Goal: Consume media (video, audio): Consume media (video, audio)

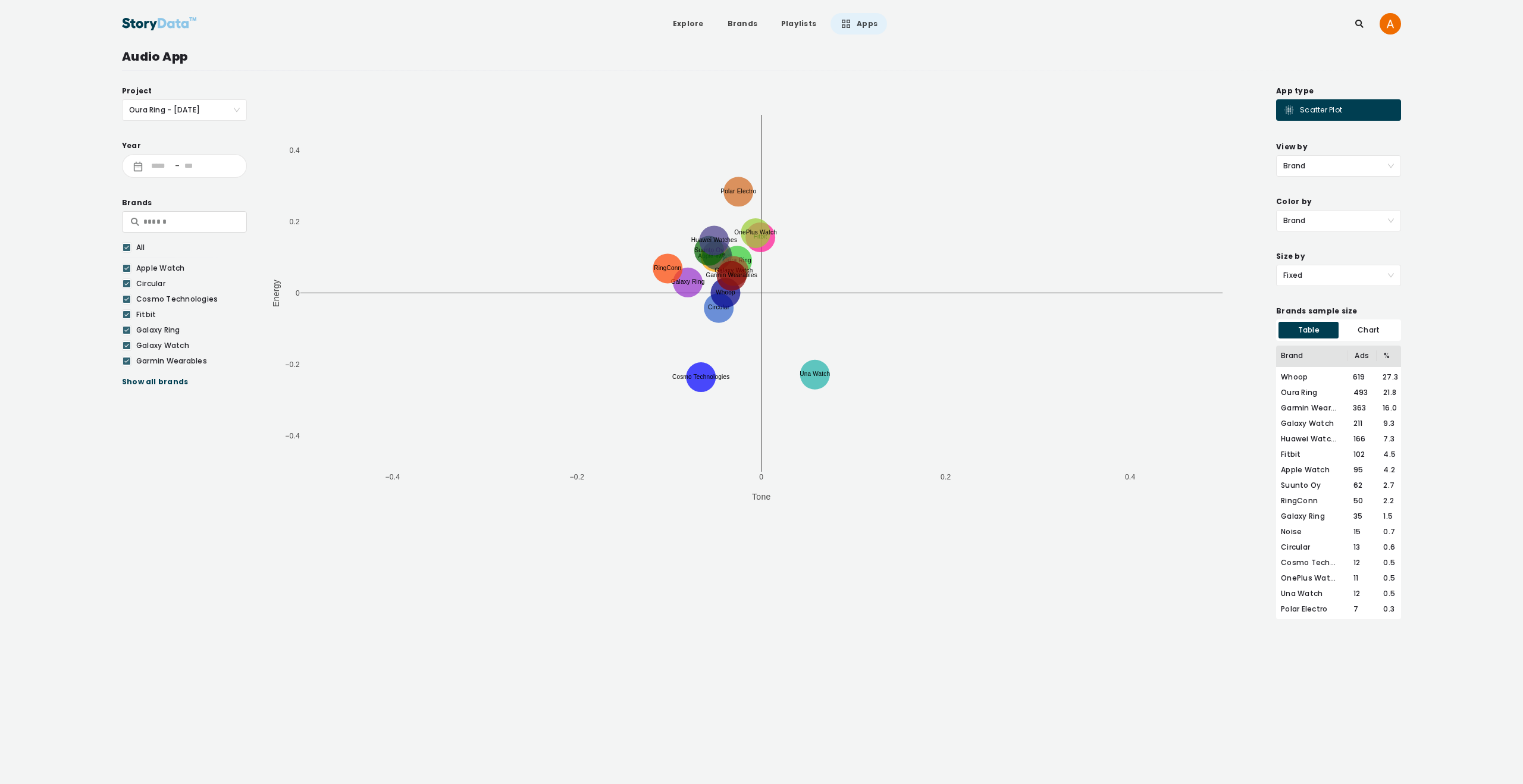
click at [163, 381] on div "Show all brands" at bounding box center [184, 381] width 125 height 12
click at [166, 423] on div "Oura Ring" at bounding box center [188, 423] width 104 height 11
click at [128, 268] on icon at bounding box center [127, 268] width 7 height 12
click at [128, 268] on div at bounding box center [127, 268] width 10 height 11
click at [1315, 112] on div "Scatter Plot" at bounding box center [1313, 110] width 59 height 12
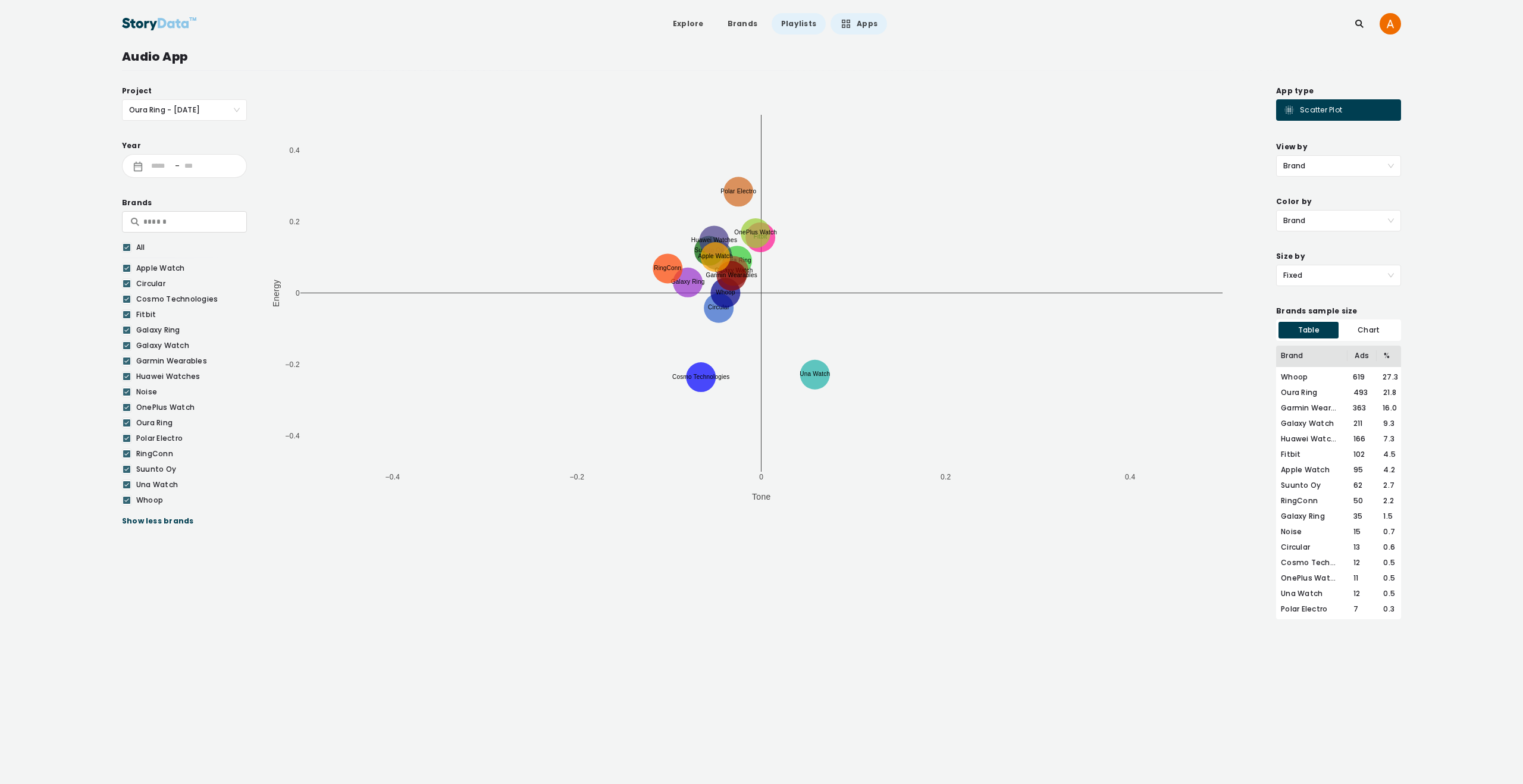
click at [799, 23] on link "Playlists" at bounding box center [798, 23] width 54 height 21
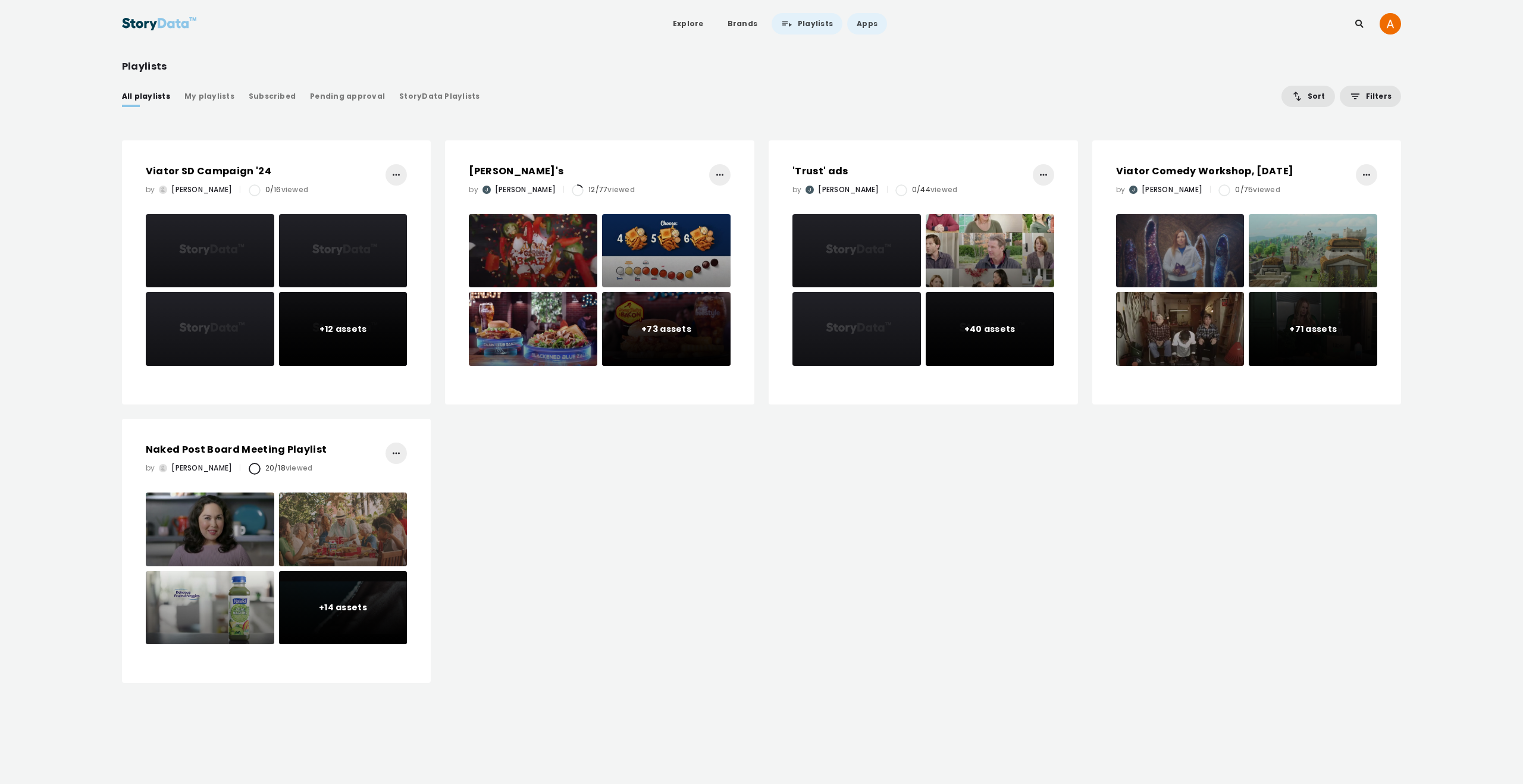
click at [863, 18] on link "Apps" at bounding box center [867, 23] width 40 height 21
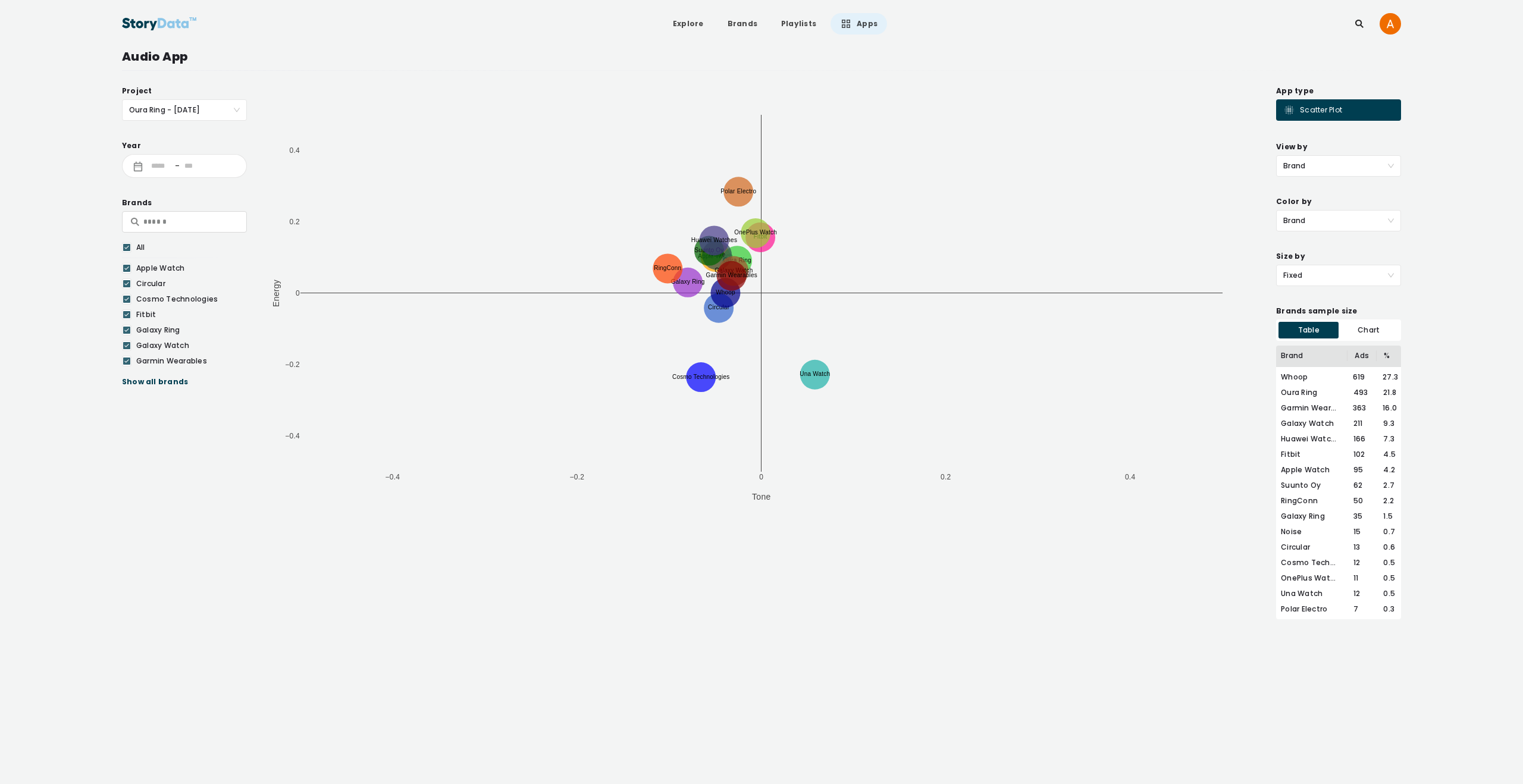
click at [1380, 164] on span "Brand" at bounding box center [1339, 166] width 111 height 21
click at [1332, 253] on div "Ad" at bounding box center [1339, 248] width 111 height 13
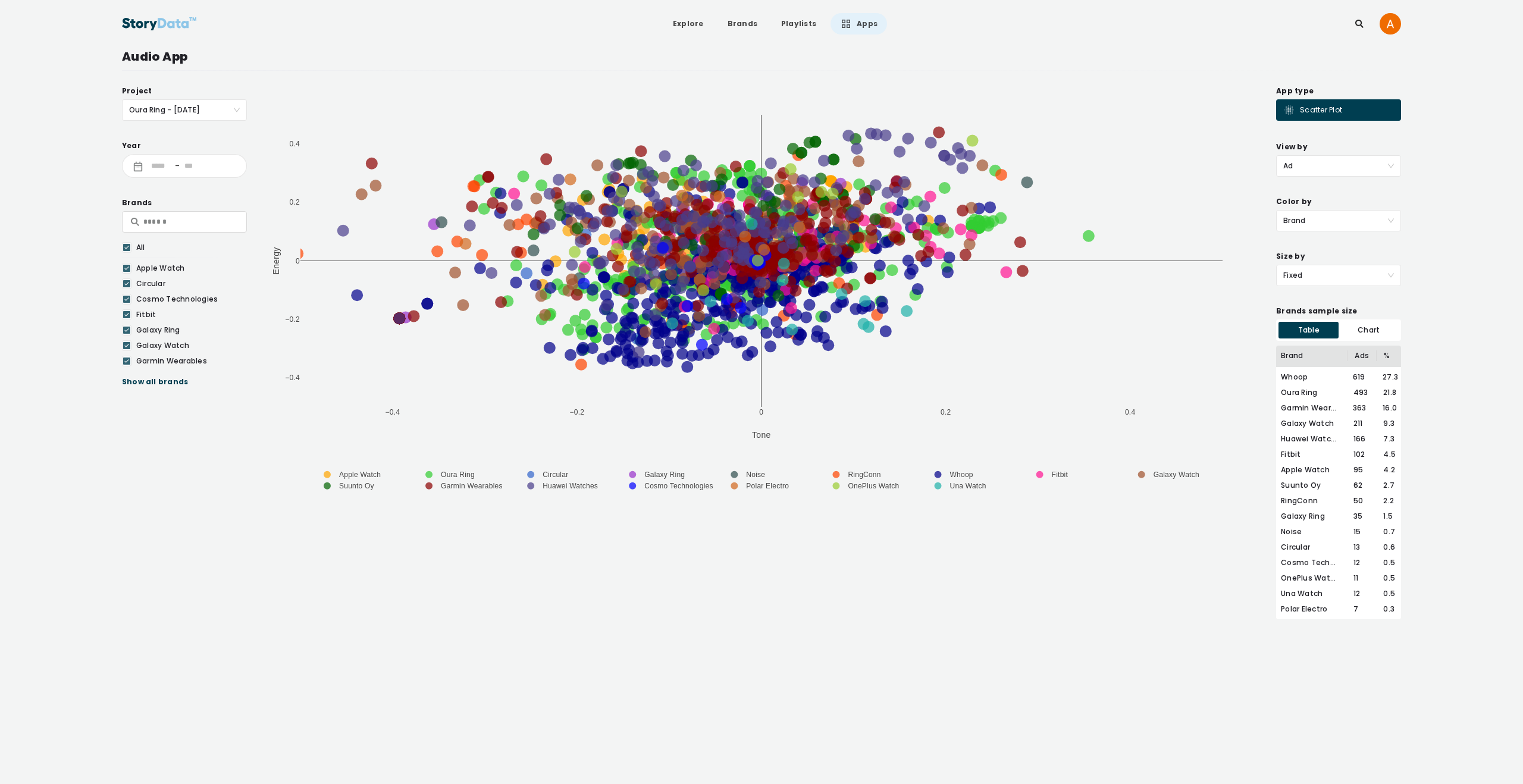
click at [129, 282] on icon at bounding box center [127, 283] width 7 height 12
click at [126, 299] on icon at bounding box center [127, 299] width 7 height 12
drag, startPoint x: 126, startPoint y: 314, endPoint x: 130, endPoint y: 330, distance: 16.5
click at [127, 316] on icon at bounding box center [127, 314] width 7 height 12
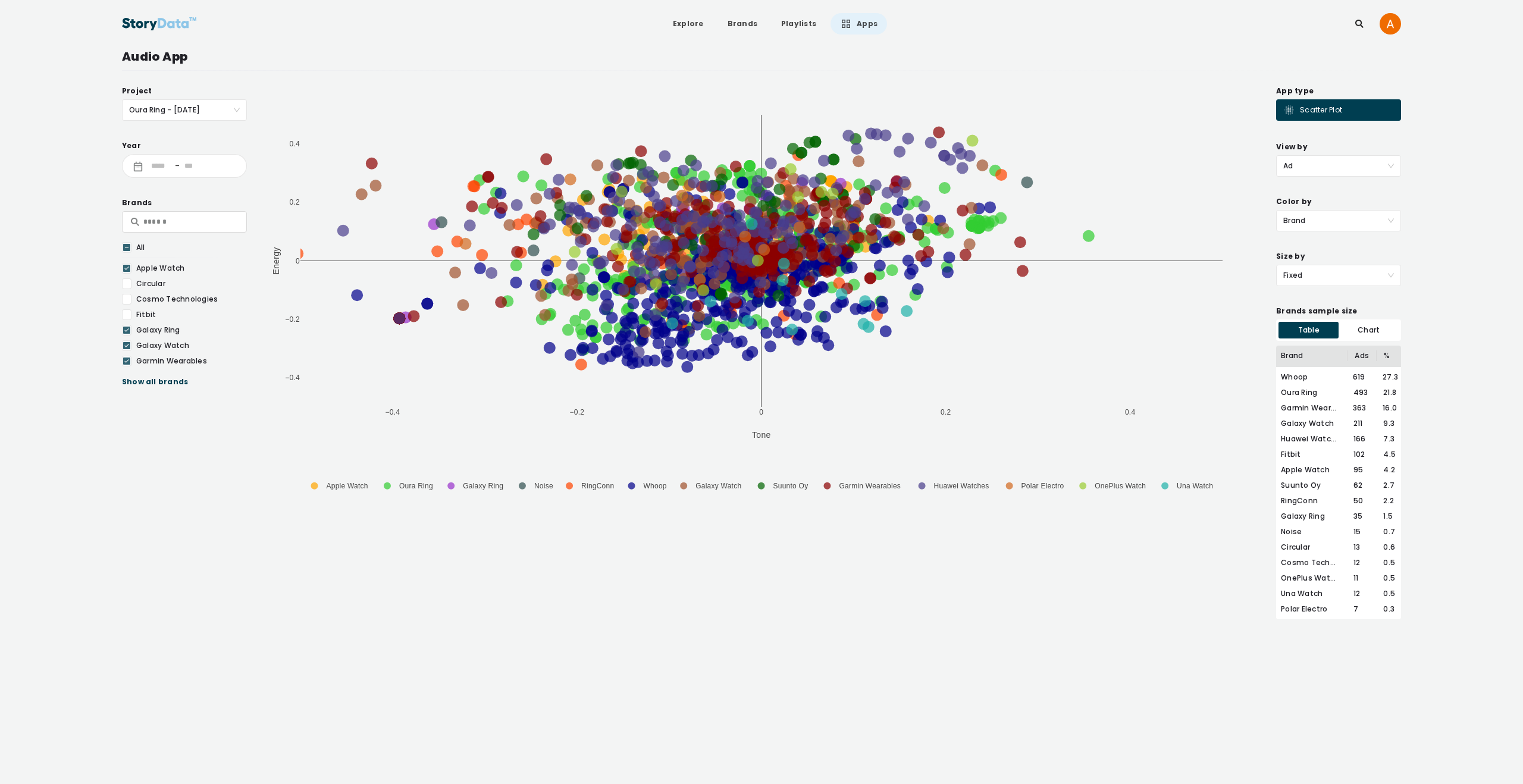
drag, startPoint x: 130, startPoint y: 330, endPoint x: 124, endPoint y: 340, distance: 11.7
click at [130, 330] on div at bounding box center [127, 330] width 10 height 11
click at [130, 346] on div at bounding box center [127, 346] width 10 height 11
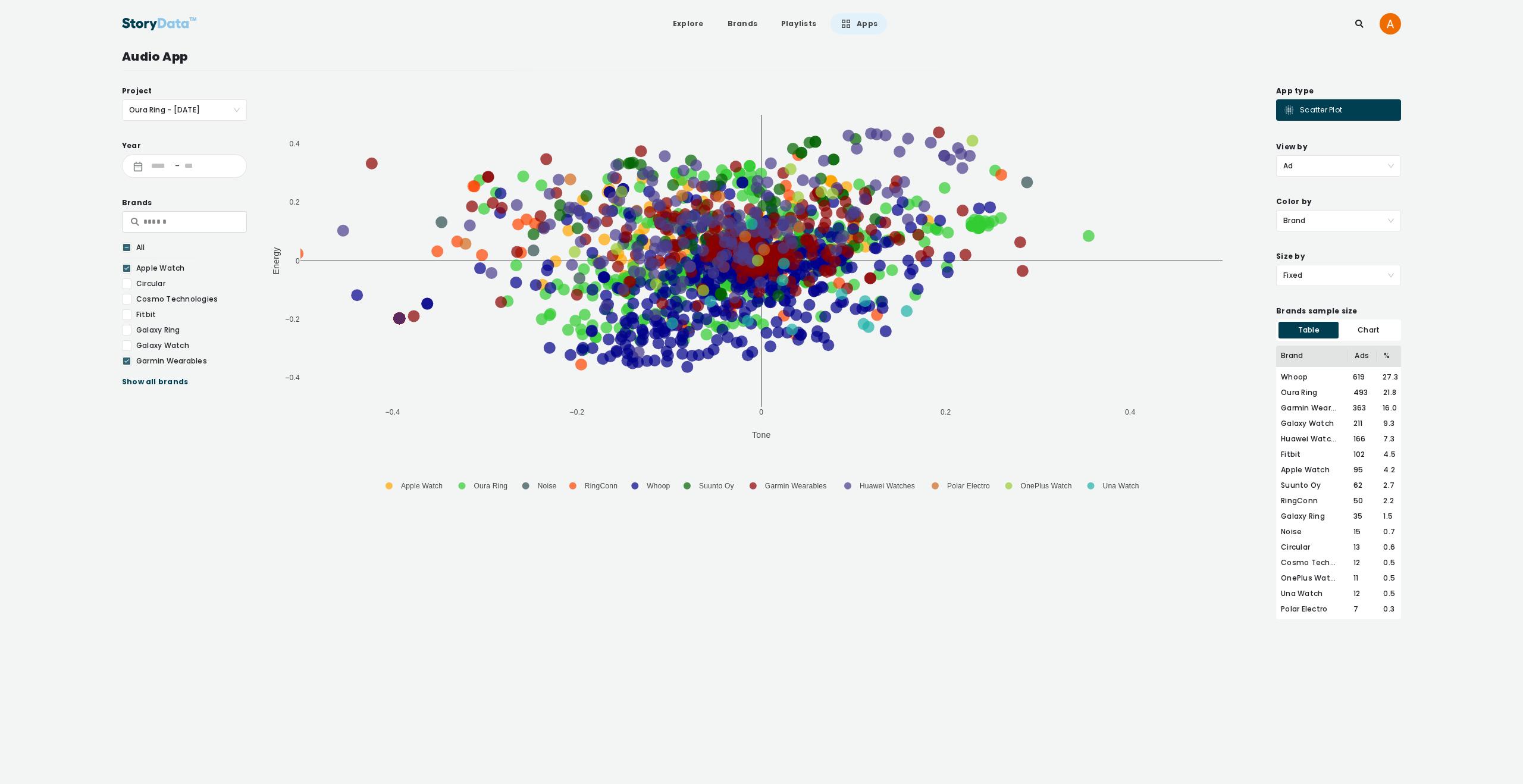
click at [127, 356] on icon at bounding box center [127, 360] width 7 height 12
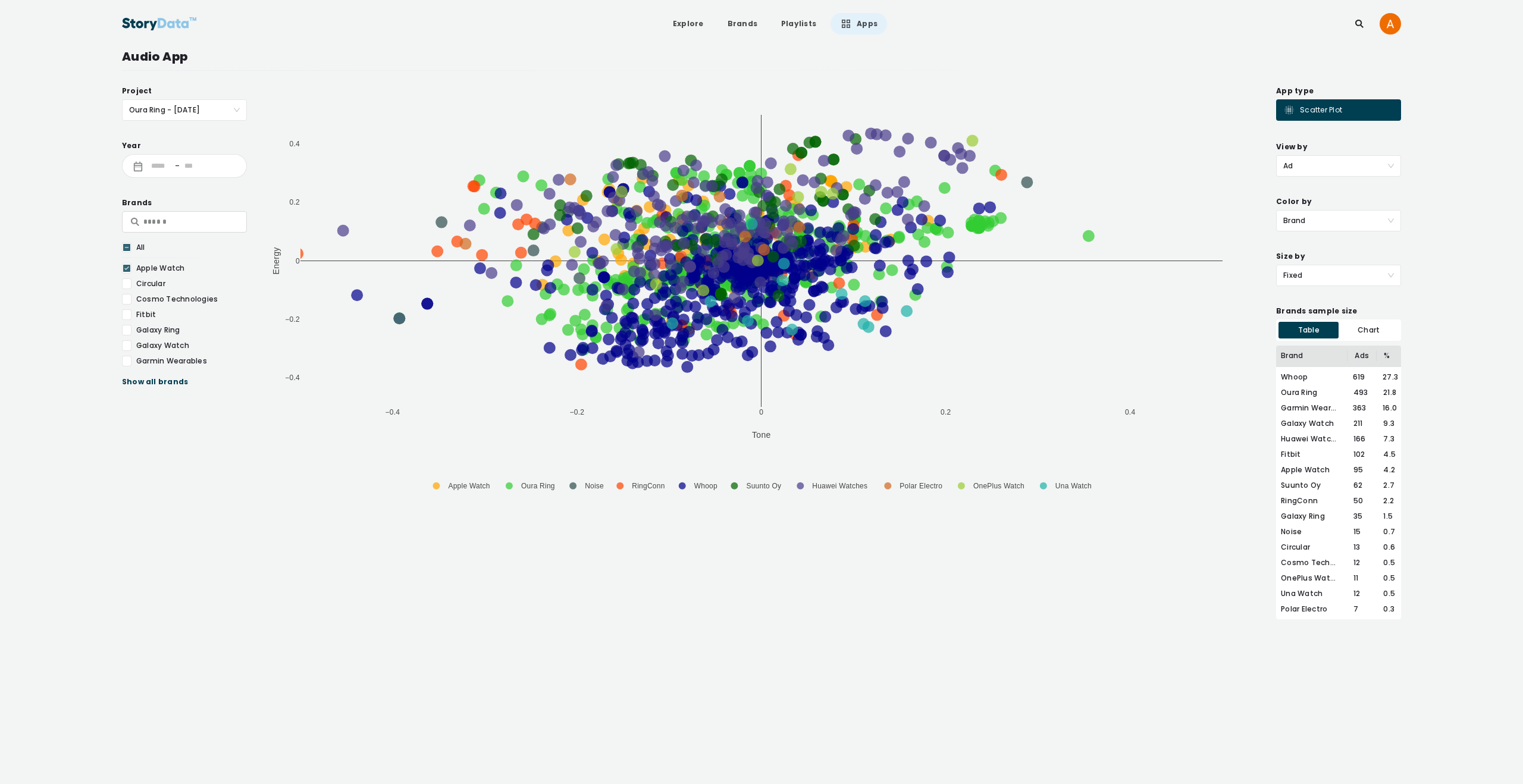
click at [134, 379] on div "Show all brands" at bounding box center [184, 381] width 125 height 12
drag, startPoint x: 127, startPoint y: 373, endPoint x: 127, endPoint y: 392, distance: 19.0
click at [127, 374] on icon at bounding box center [127, 376] width 7 height 12
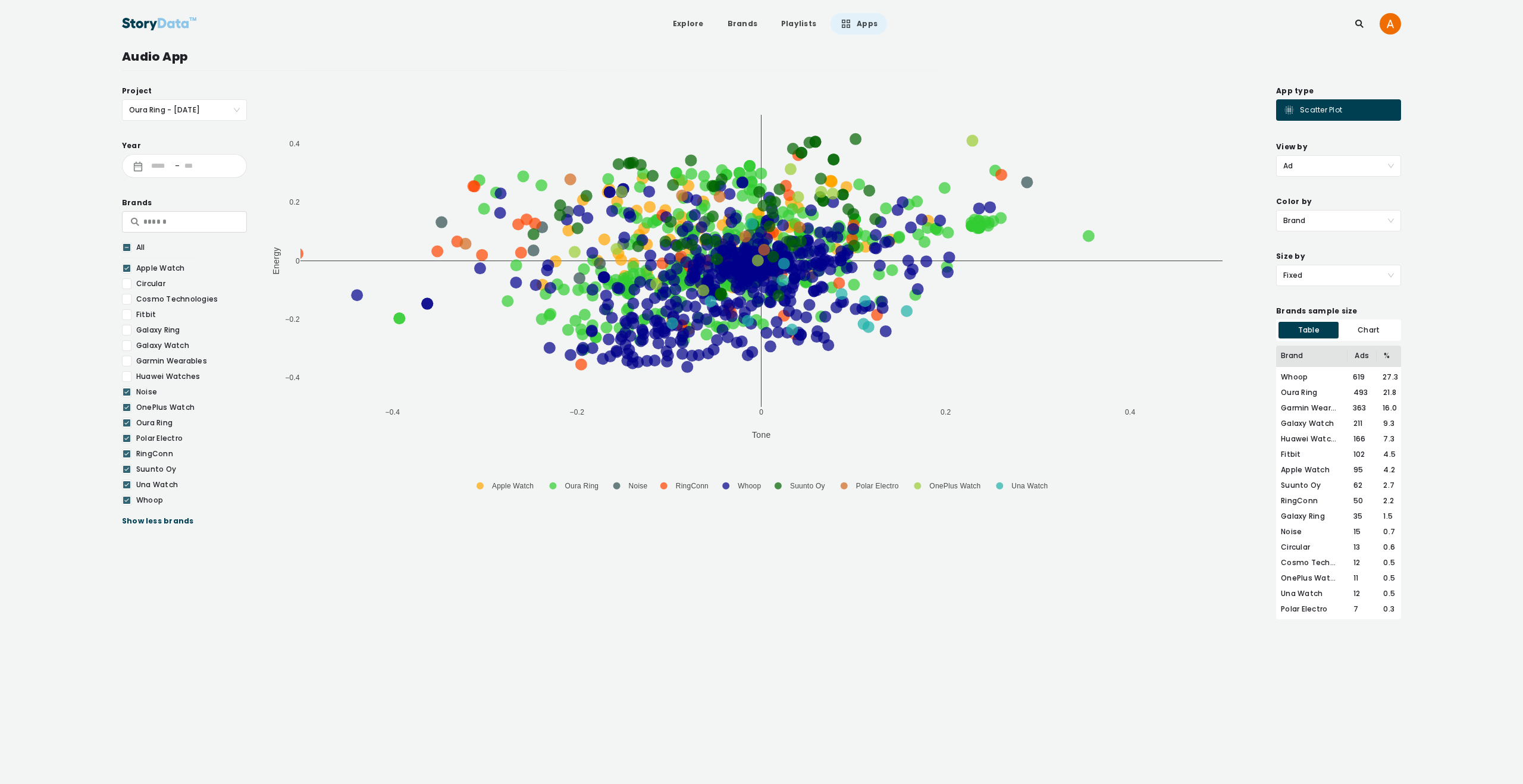
drag, startPoint x: 127, startPoint y: 392, endPoint x: 128, endPoint y: 414, distance: 22.0
click at [127, 393] on icon at bounding box center [127, 392] width 7 height 12
drag, startPoint x: 125, startPoint y: 407, endPoint x: 125, endPoint y: 424, distance: 17.0
click at [125, 407] on icon at bounding box center [127, 407] width 7 height 12
drag, startPoint x: 125, startPoint y: 424, endPoint x: 128, endPoint y: 435, distance: 11.4
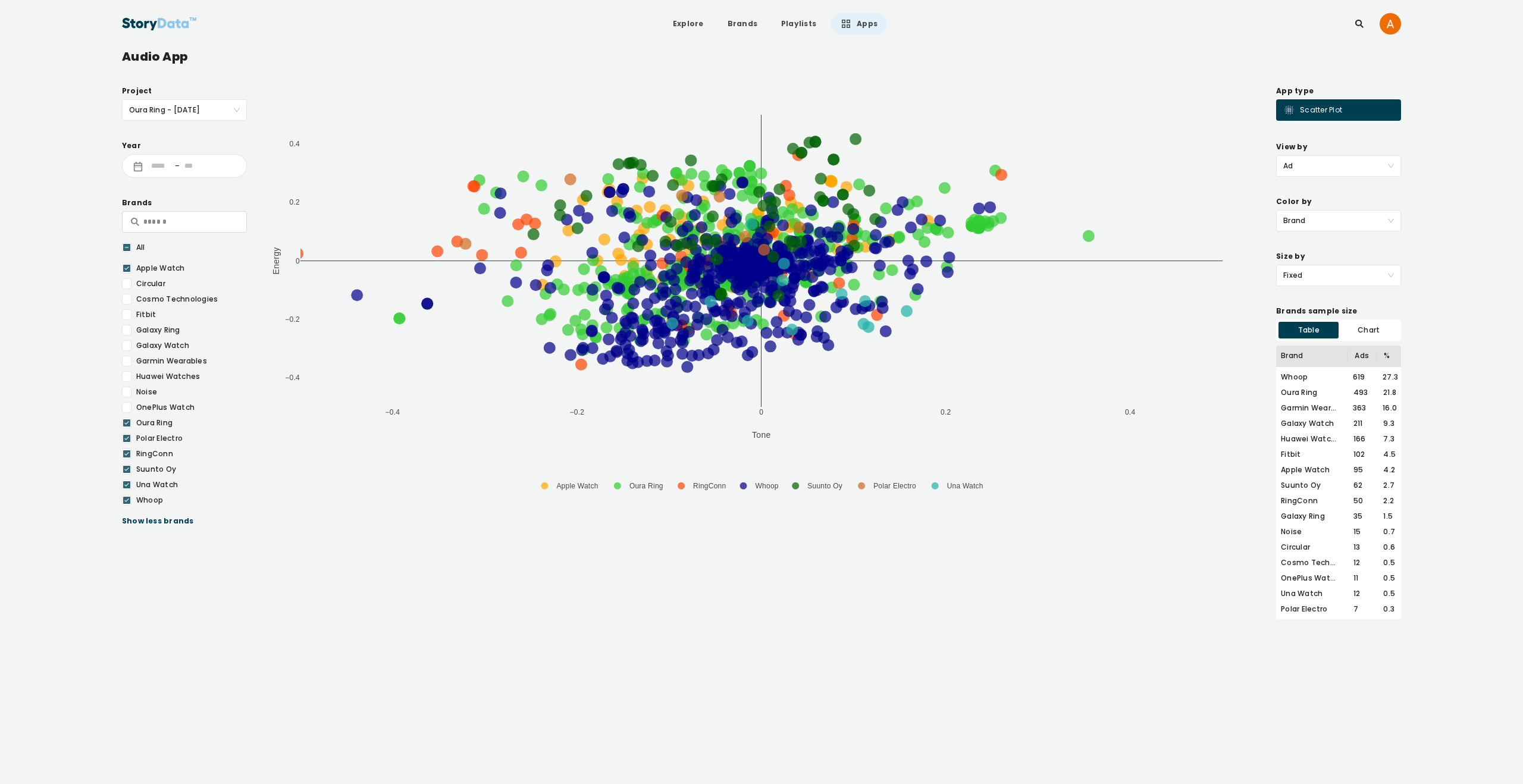
click at [125, 425] on icon at bounding box center [127, 422] width 7 height 12
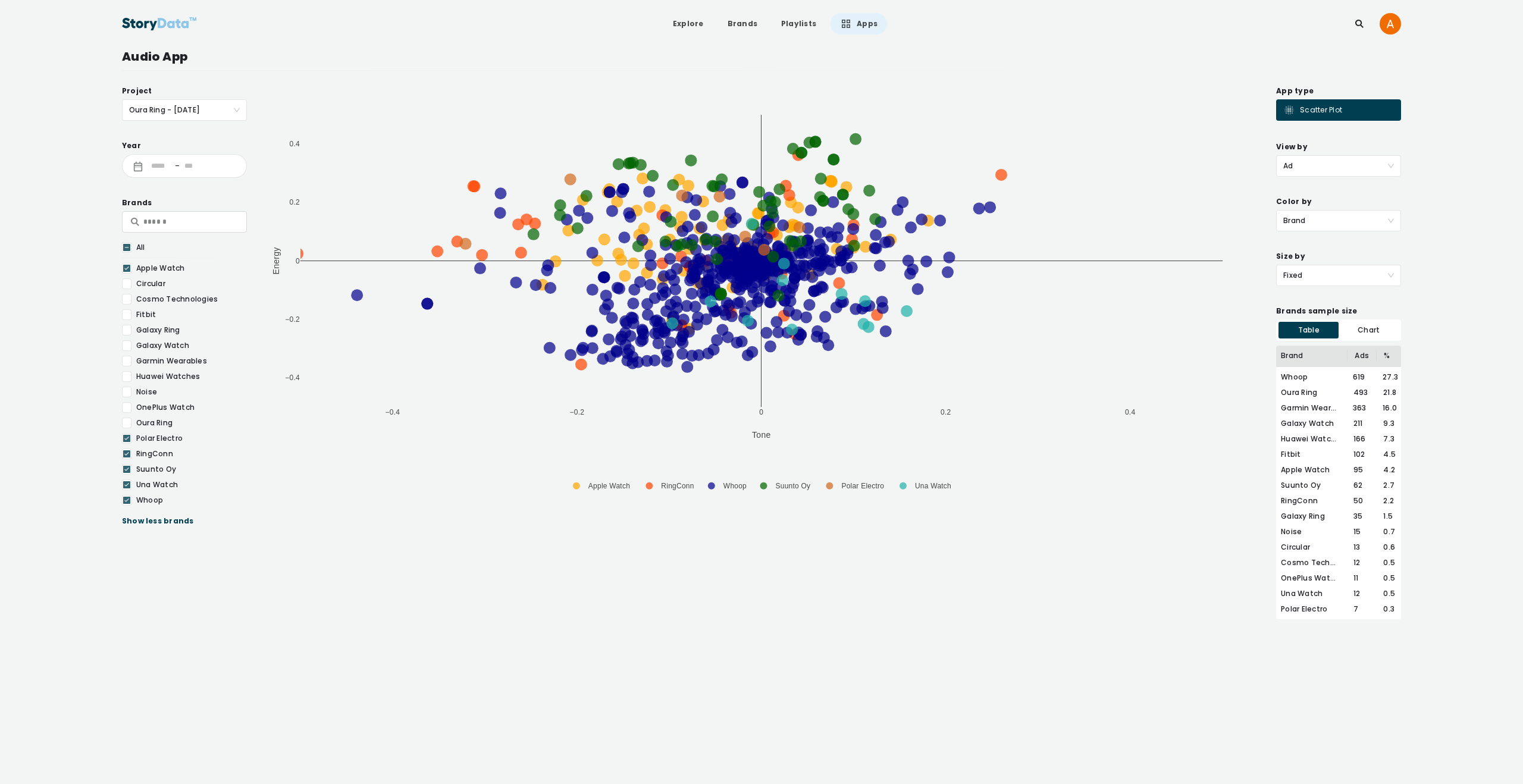
drag, startPoint x: 128, startPoint y: 435, endPoint x: 127, endPoint y: 449, distance: 14.0
click at [128, 435] on icon at bounding box center [127, 438] width 7 height 12
click at [127, 451] on icon at bounding box center [127, 453] width 7 height 12
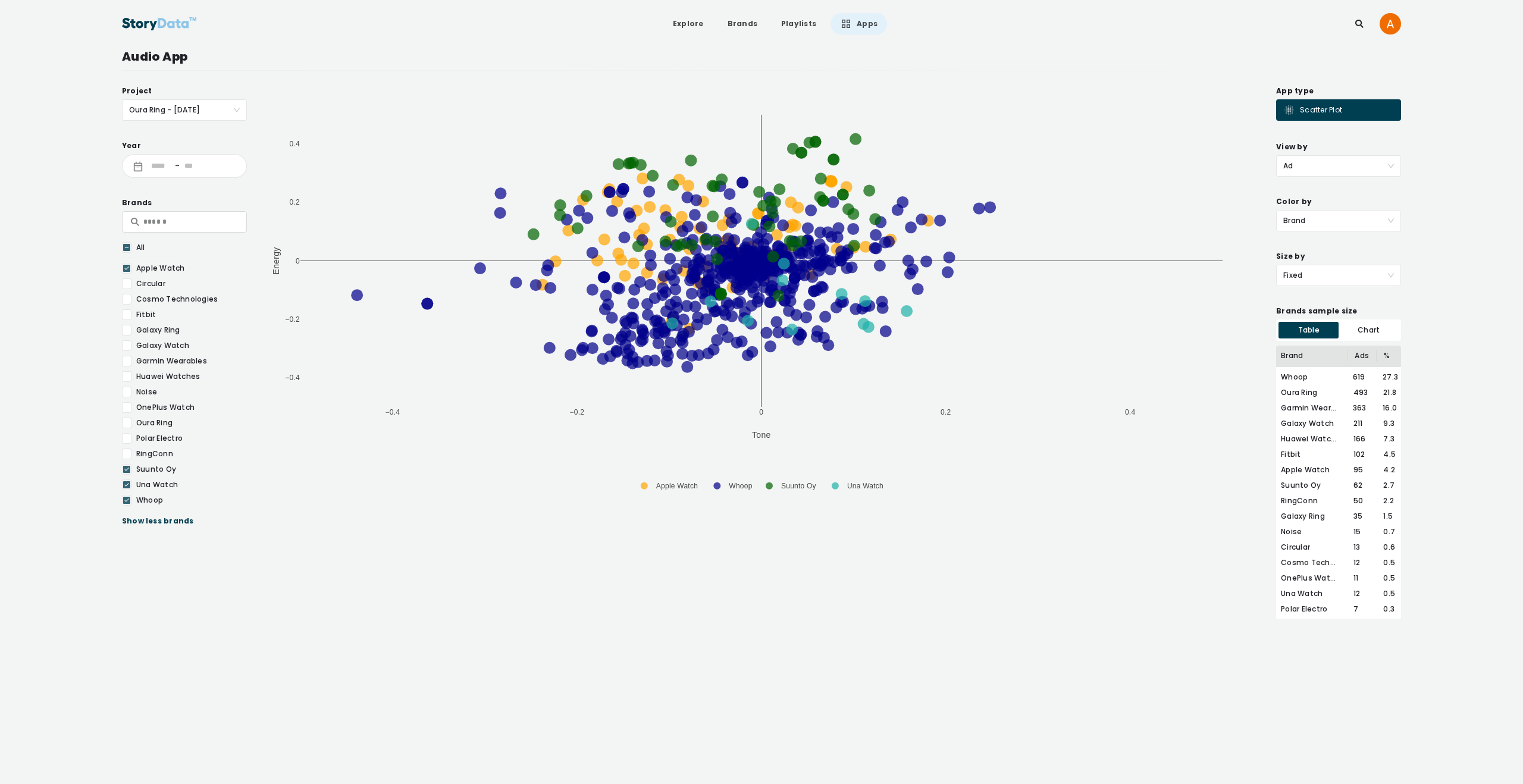
click at [127, 466] on icon at bounding box center [127, 469] width 7 height 12
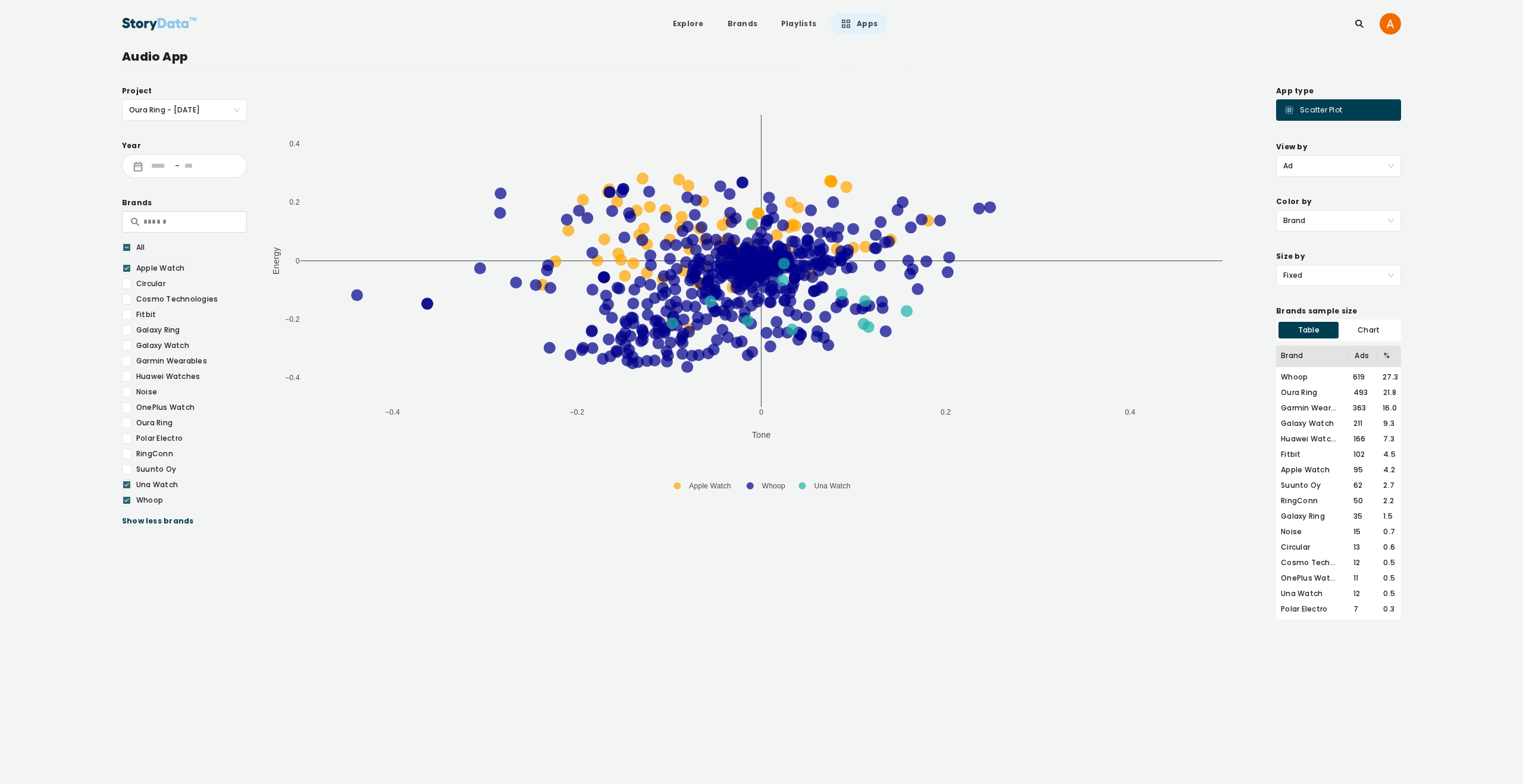
click at [127, 483] on icon at bounding box center [127, 484] width 7 height 12
click at [125, 500] on icon at bounding box center [127, 500] width 7 height 12
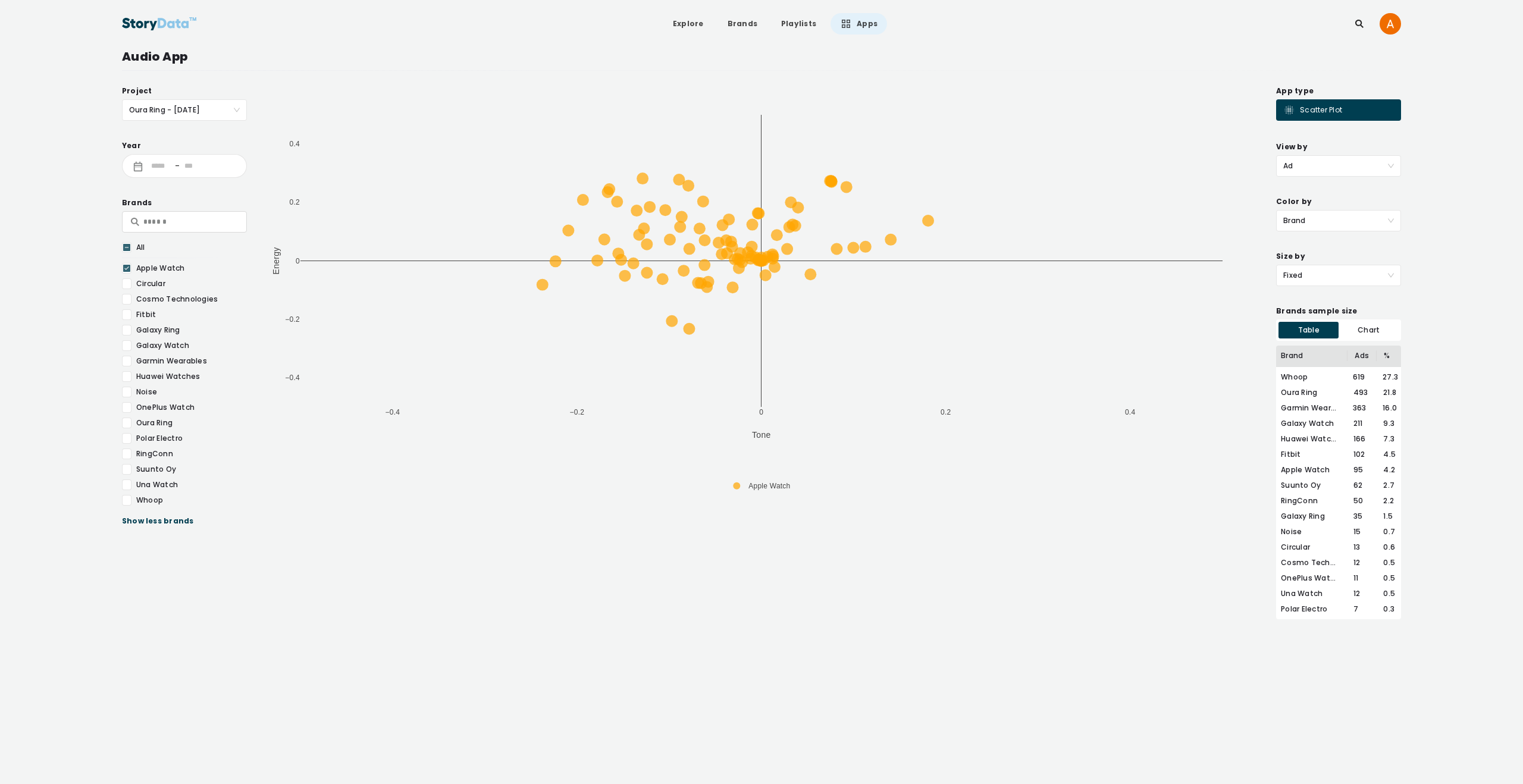
click at [125, 497] on div at bounding box center [127, 501] width 10 height 11
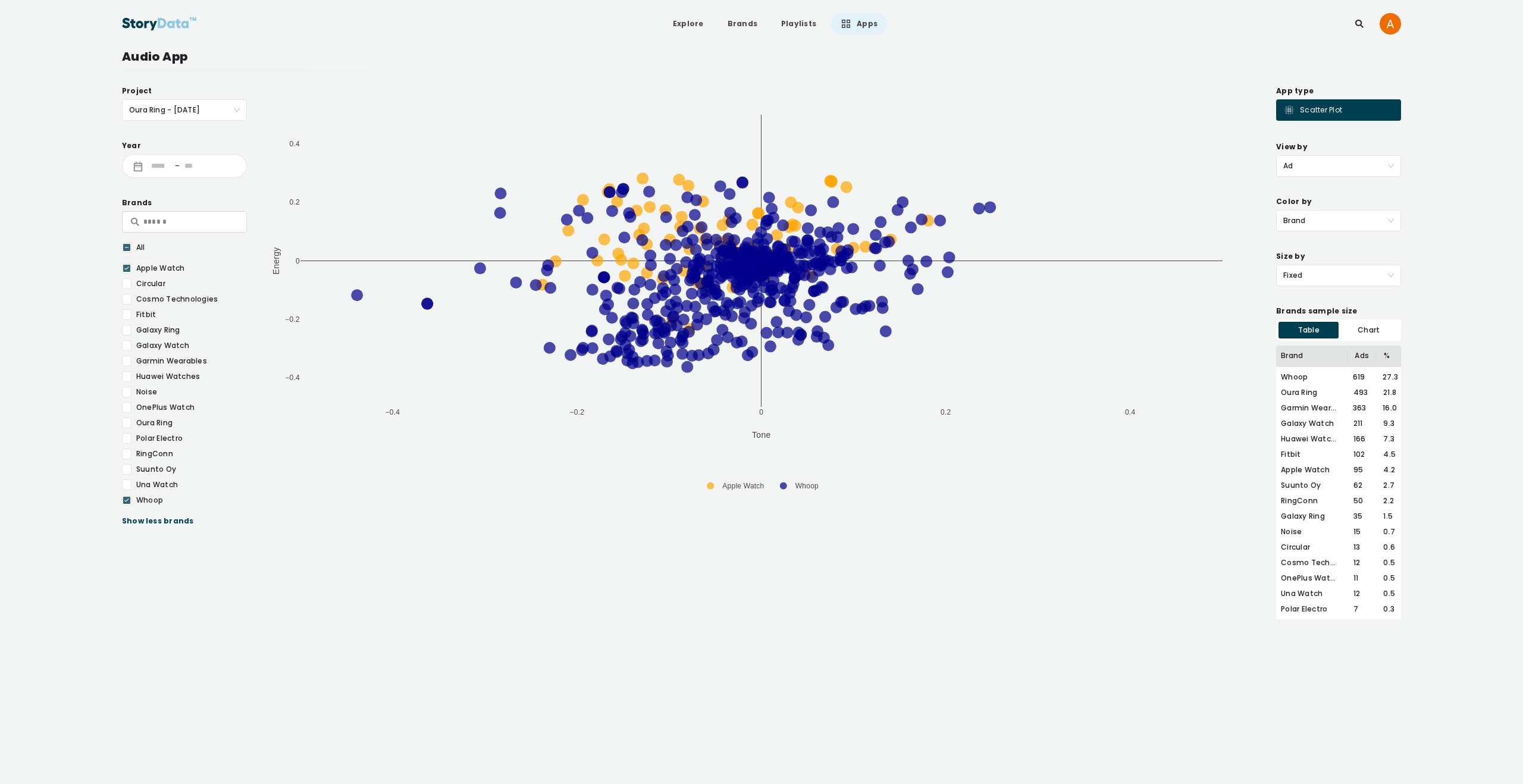
click at [125, 420] on div at bounding box center [127, 423] width 10 height 11
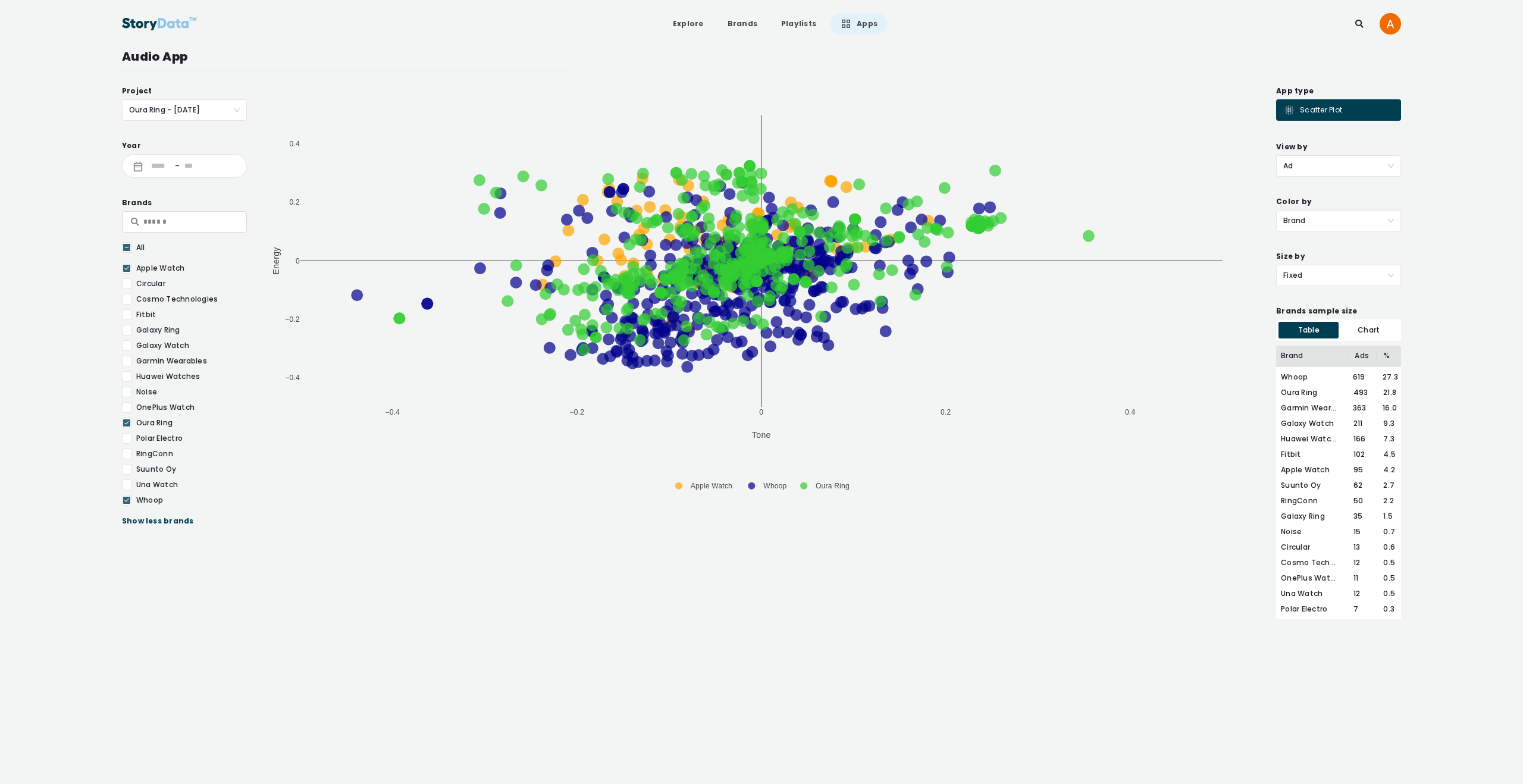
click at [127, 450] on div at bounding box center [127, 454] width 10 height 11
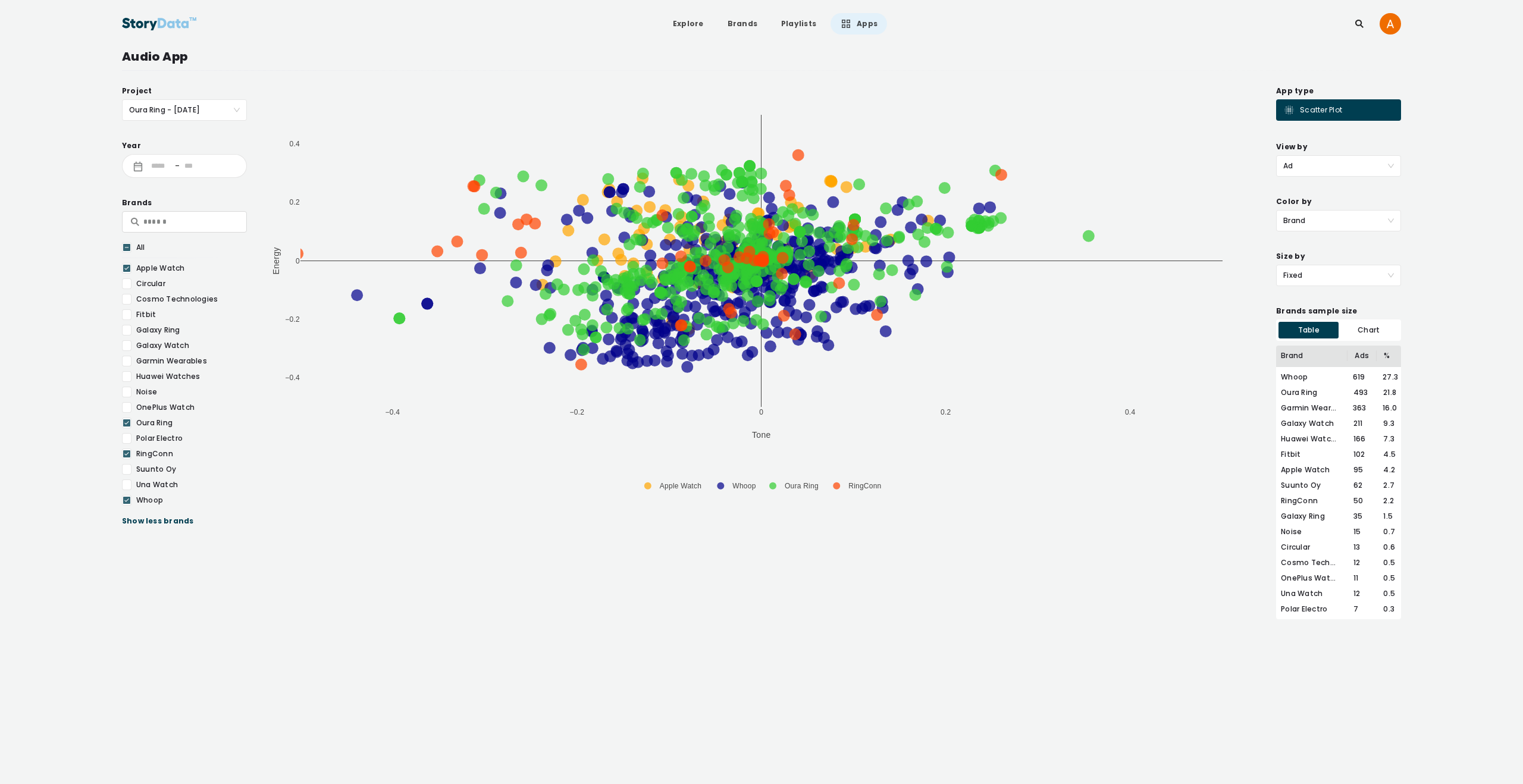
click at [125, 331] on div at bounding box center [127, 330] width 10 height 11
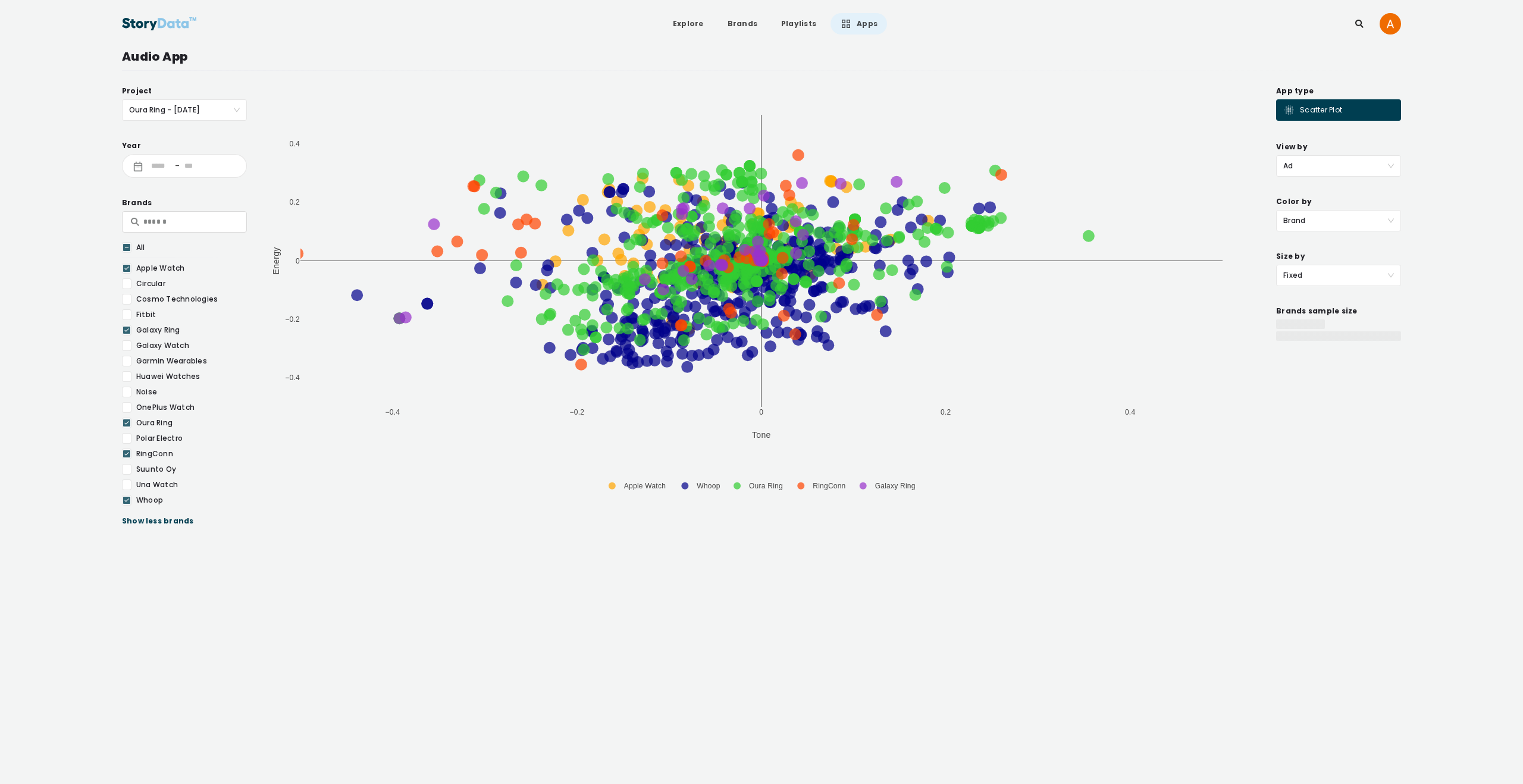
click at [125, 265] on icon at bounding box center [127, 268] width 7 height 12
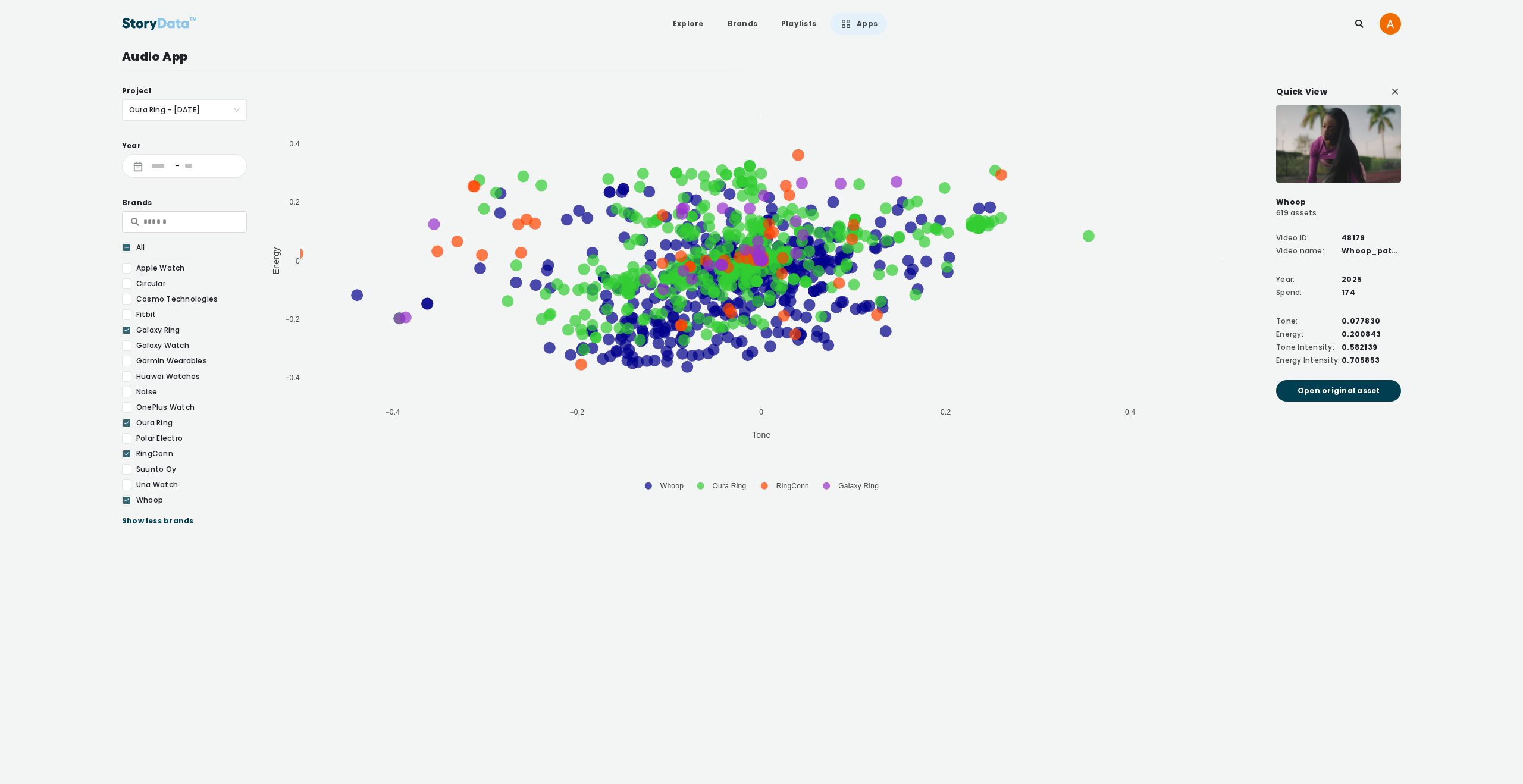
click at [1284, 150] on img at bounding box center [1339, 144] width 125 height 77
click at [1333, 392] on span "Open original asset" at bounding box center [1339, 390] width 83 height 12
click at [1333, 159] on img at bounding box center [1339, 144] width 125 height 77
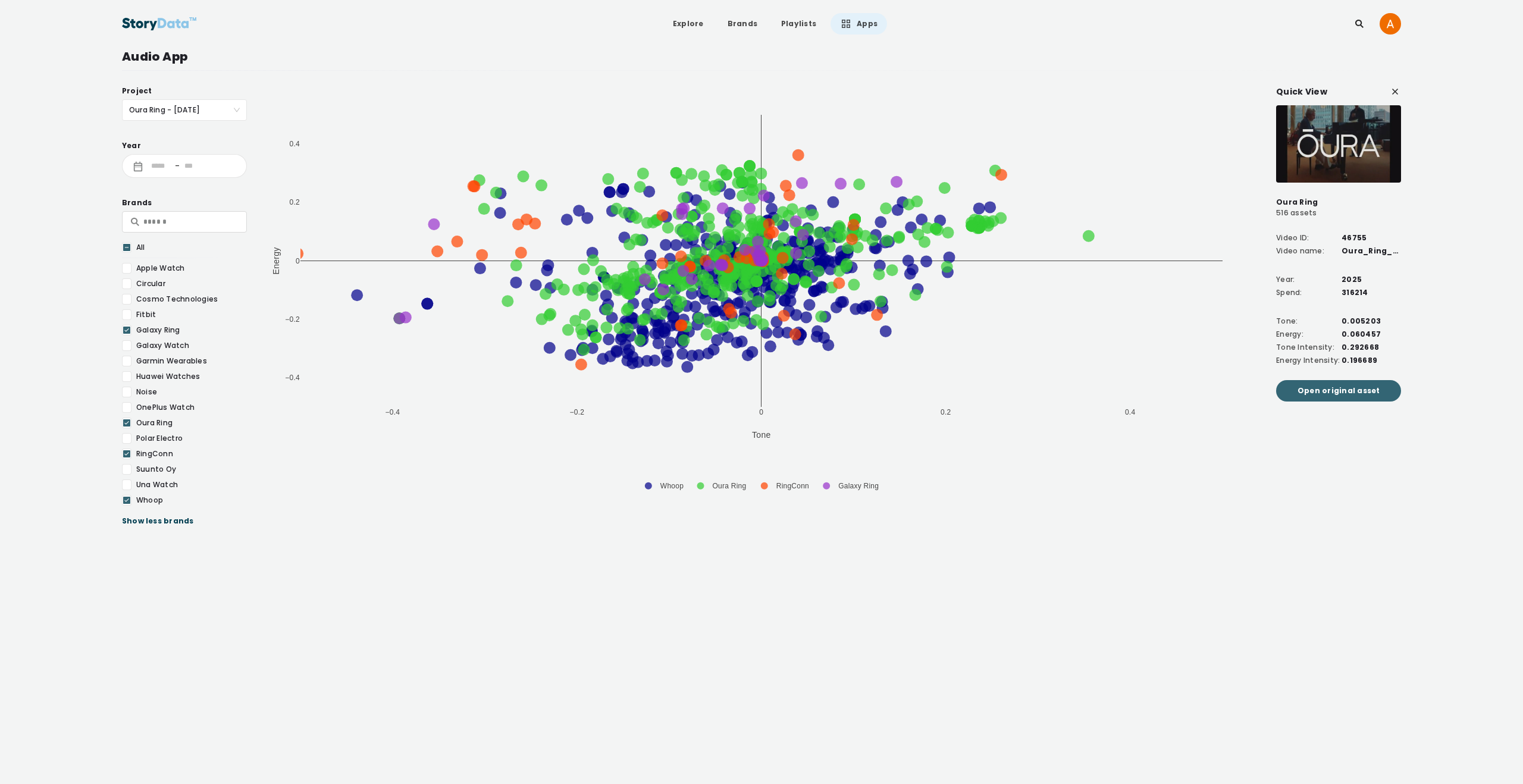
click at [1369, 395] on span "Open original asset" at bounding box center [1339, 390] width 83 height 12
click at [1328, 395] on span "Open original asset" at bounding box center [1339, 390] width 83 height 12
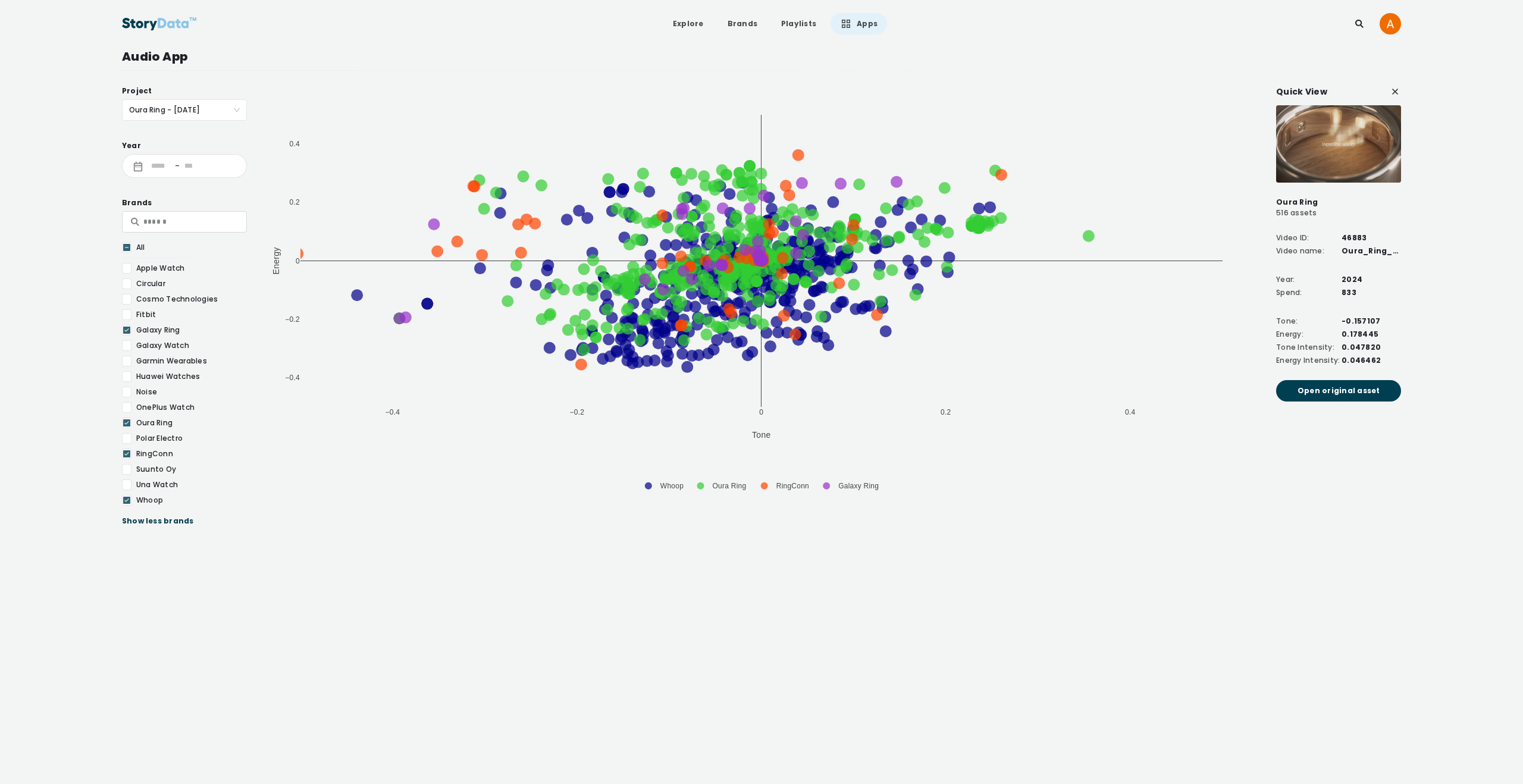
drag, startPoint x: 127, startPoint y: 327, endPoint x: 129, endPoint y: 394, distance: 67.0
click at [127, 327] on icon at bounding box center [127, 329] width 7 height 12
drag, startPoint x: 128, startPoint y: 421, endPoint x: 122, endPoint y: 468, distance: 47.4
click at [127, 422] on icon at bounding box center [127, 422] width 7 height 12
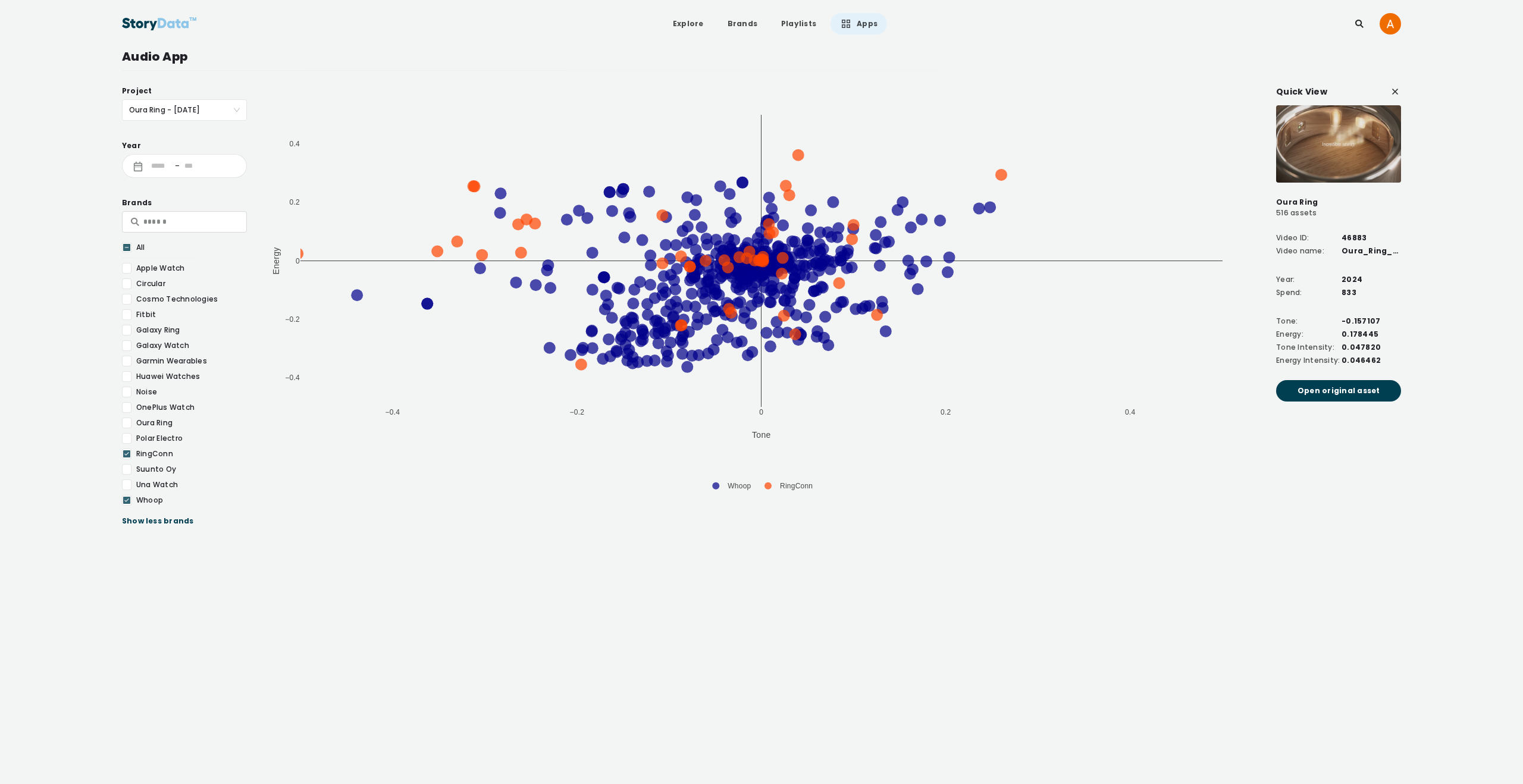
click at [129, 453] on icon at bounding box center [127, 453] width 7 height 12
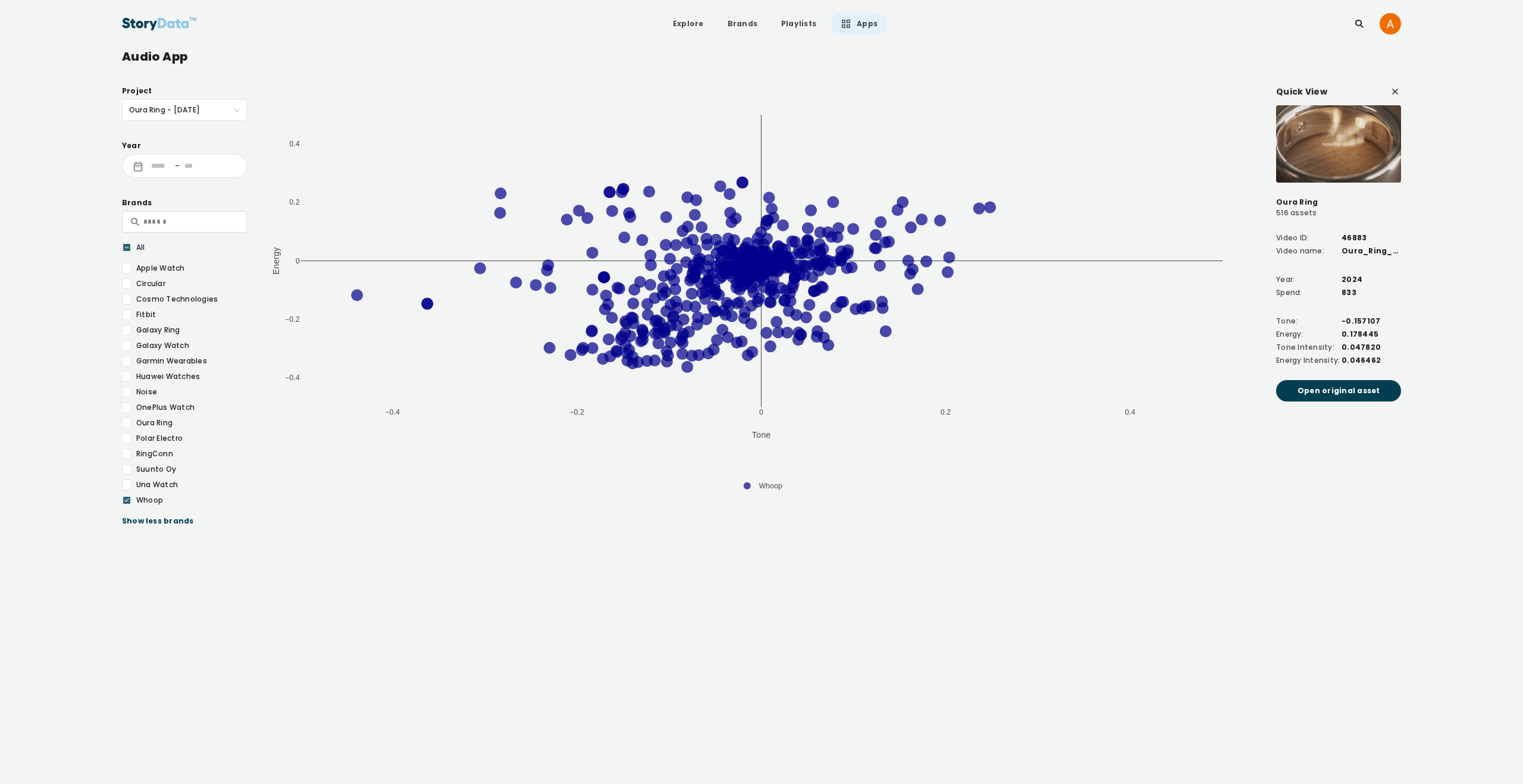
click at [129, 496] on icon at bounding box center [127, 500] width 7 height 12
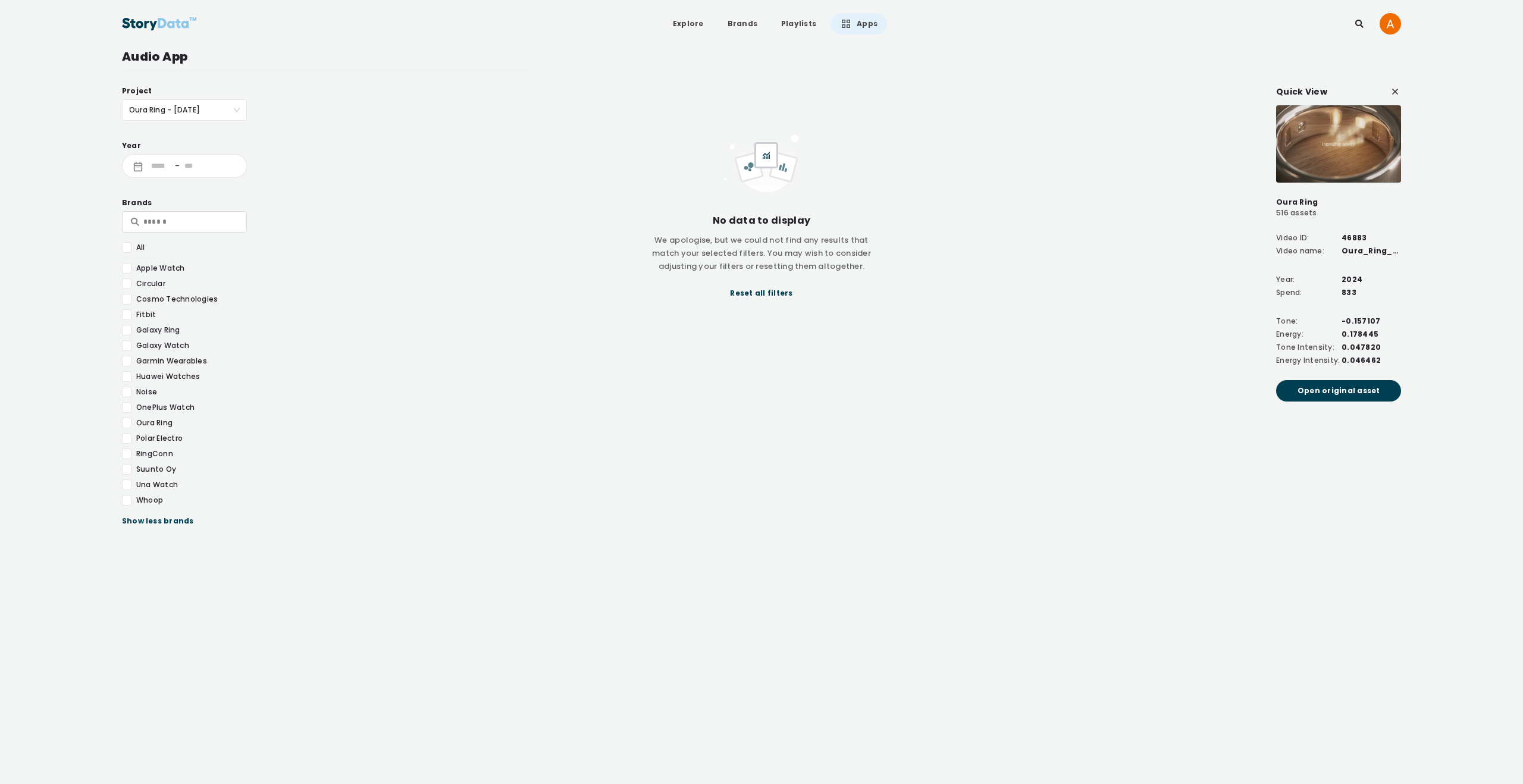
click at [129, 485] on div at bounding box center [127, 485] width 10 height 11
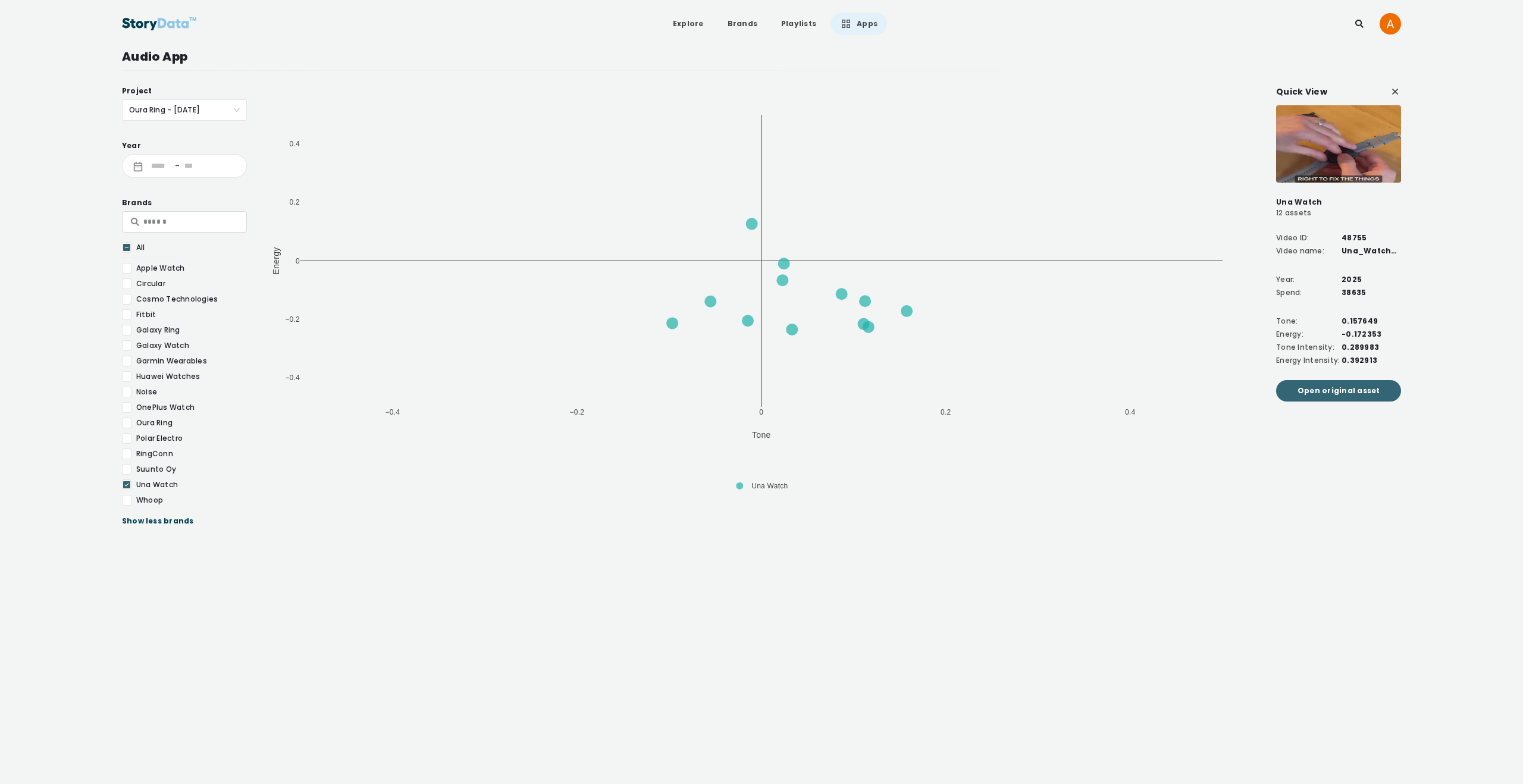
click at [1354, 394] on span "Open original asset" at bounding box center [1339, 390] width 83 height 12
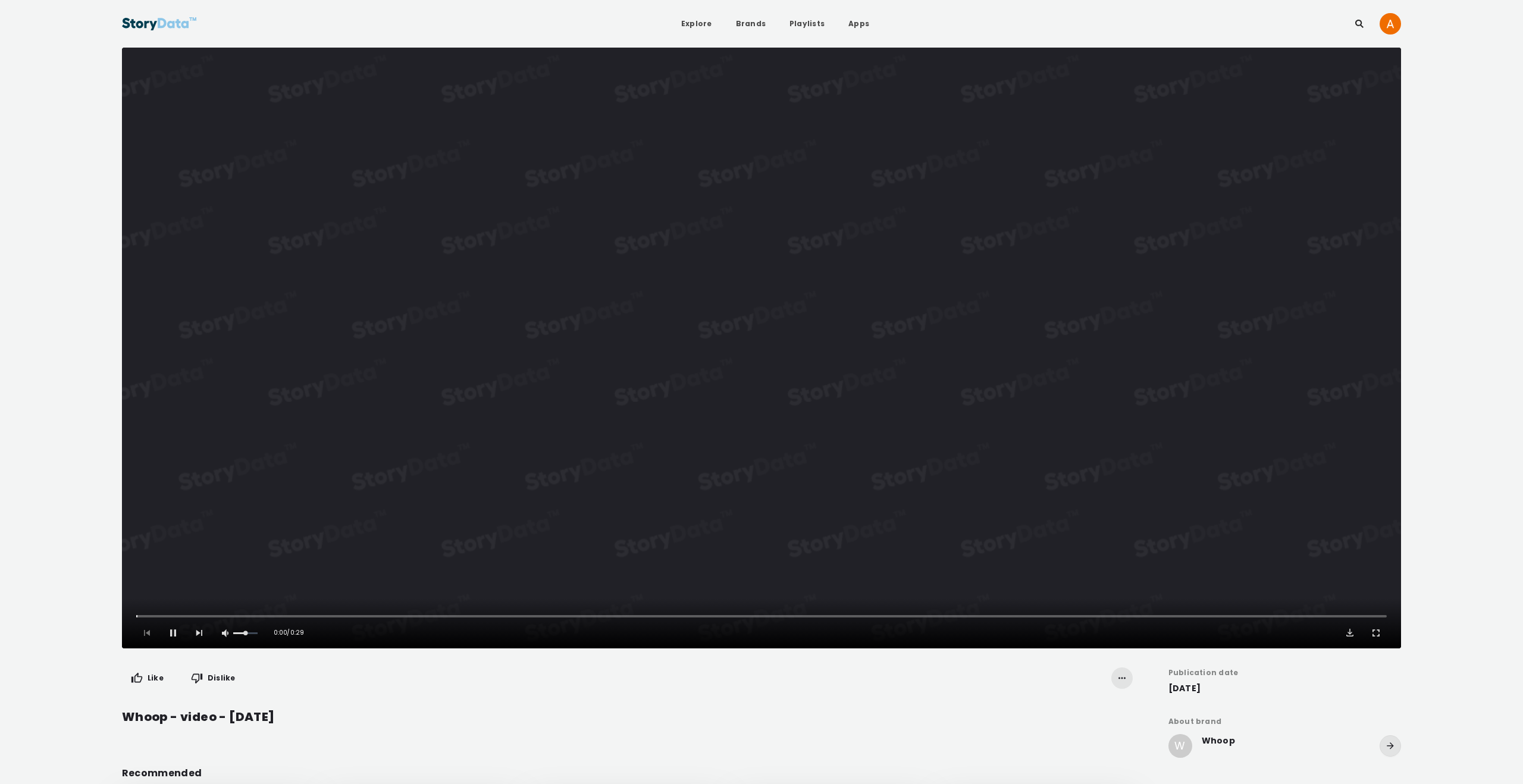
click at [752, 344] on video "Video Player" at bounding box center [761, 347] width 1279 height 600
click at [757, 344] on button "Play Video" at bounding box center [761, 347] width 1279 height 600
click at [758, 337] on video "Video Player" at bounding box center [761, 347] width 1279 height 600
click at [765, 341] on button "Play Video" at bounding box center [761, 347] width 1279 height 600
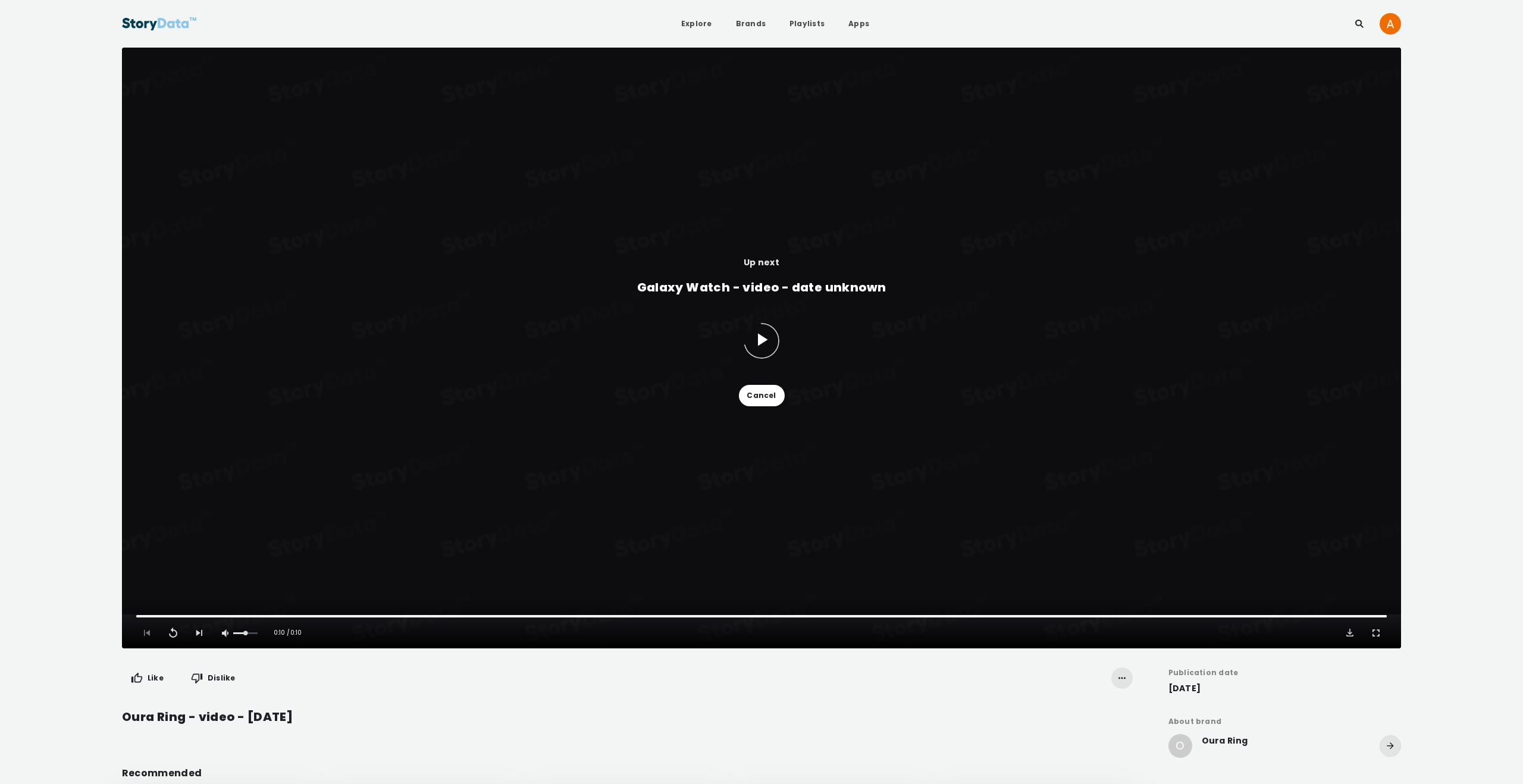
click at [762, 338] on icon at bounding box center [763, 339] width 10 height 12
click at [763, 337] on icon at bounding box center [763, 339] width 10 height 12
